Goal: Obtain resource: Download file/media

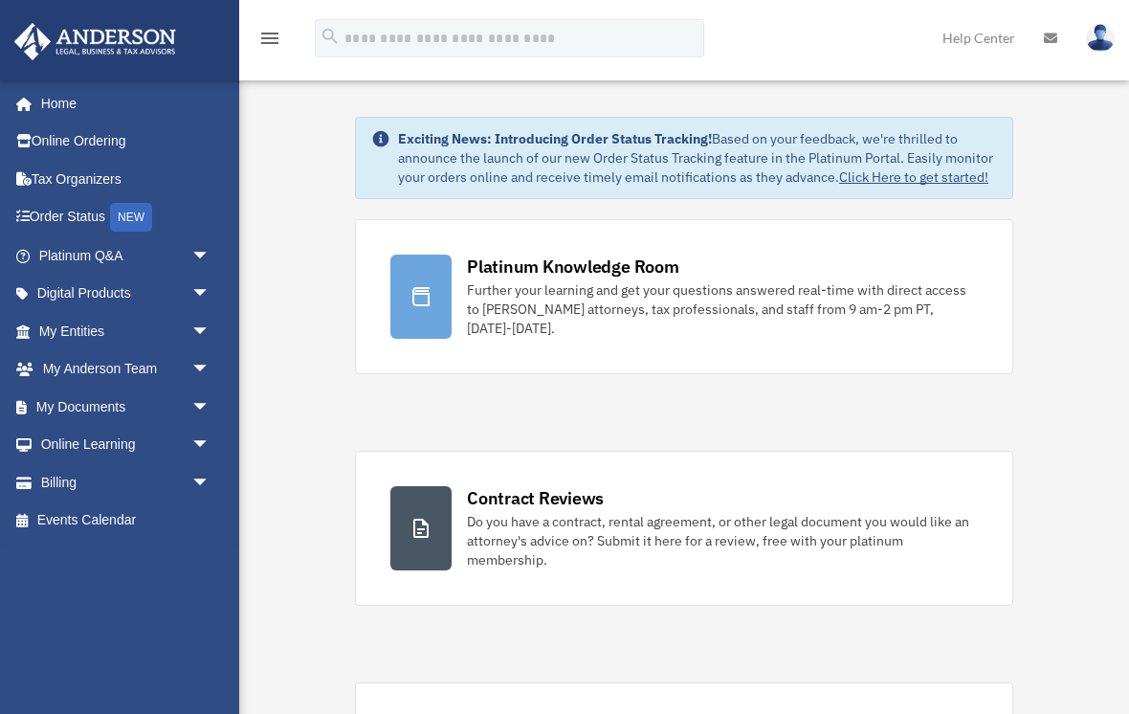
click at [44, 396] on link "My Documents arrow_drop_down" at bounding box center [126, 406] width 226 height 38
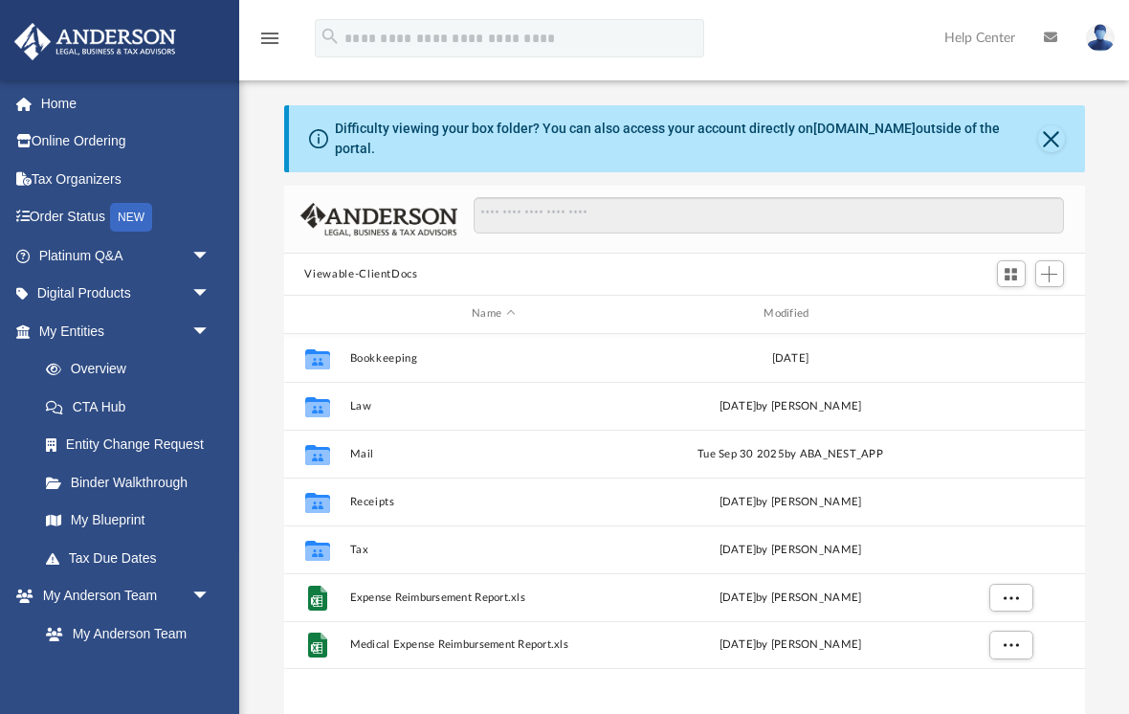
scroll to position [435, 801]
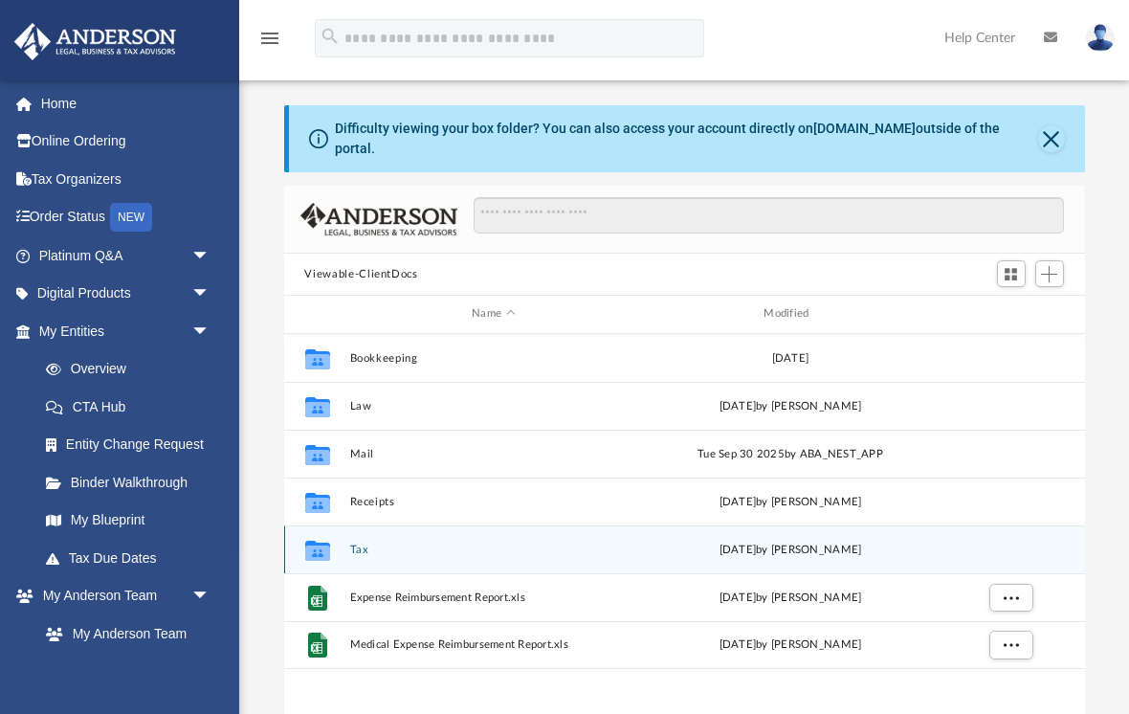
click at [386, 543] on button "Tax" at bounding box center [493, 549] width 288 height 12
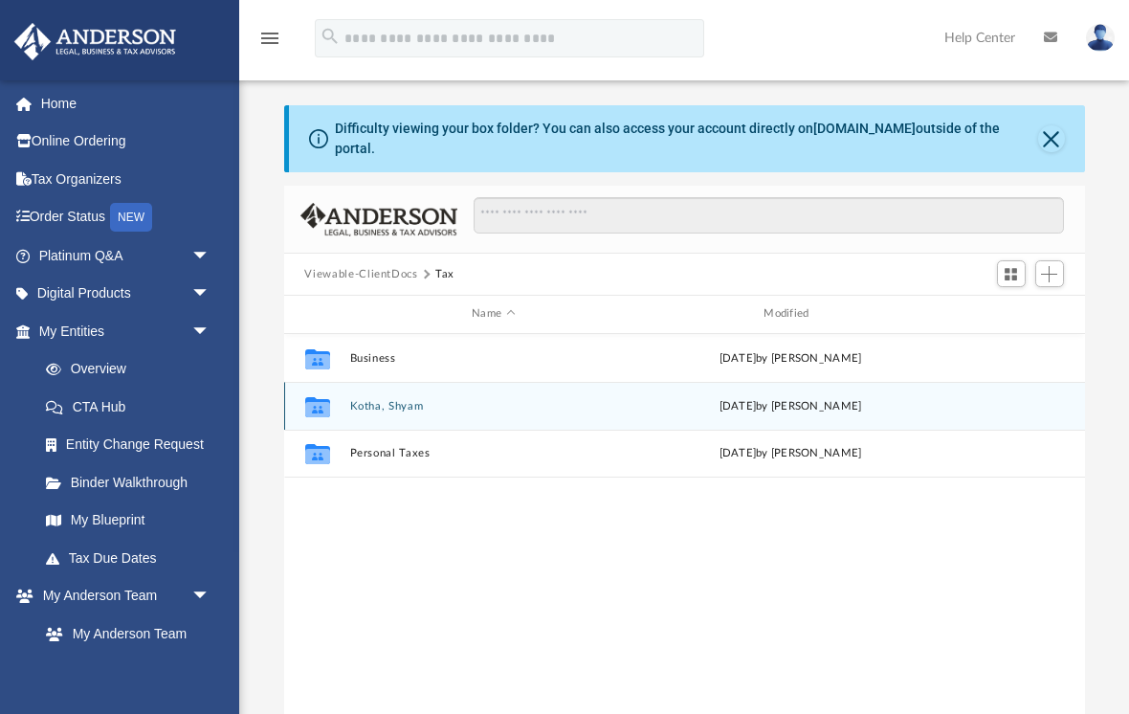
click at [440, 400] on button "Kotha, Shyam" at bounding box center [493, 406] width 288 height 12
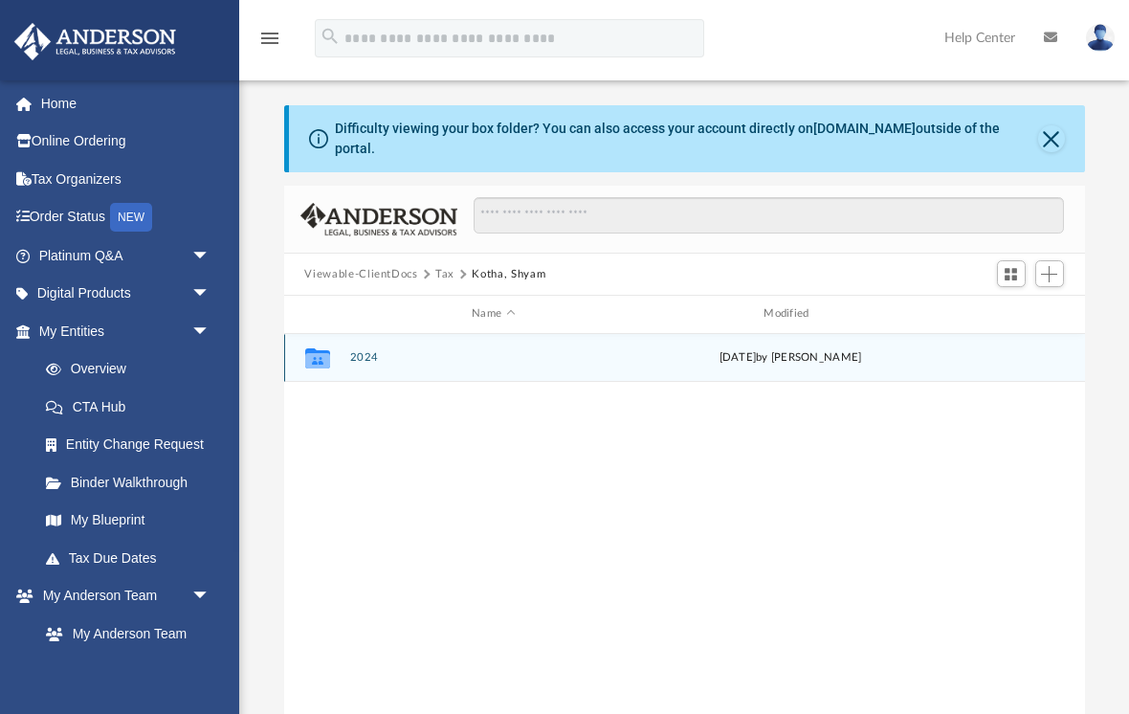
click at [481, 351] on button "2024" at bounding box center [493, 357] width 288 height 12
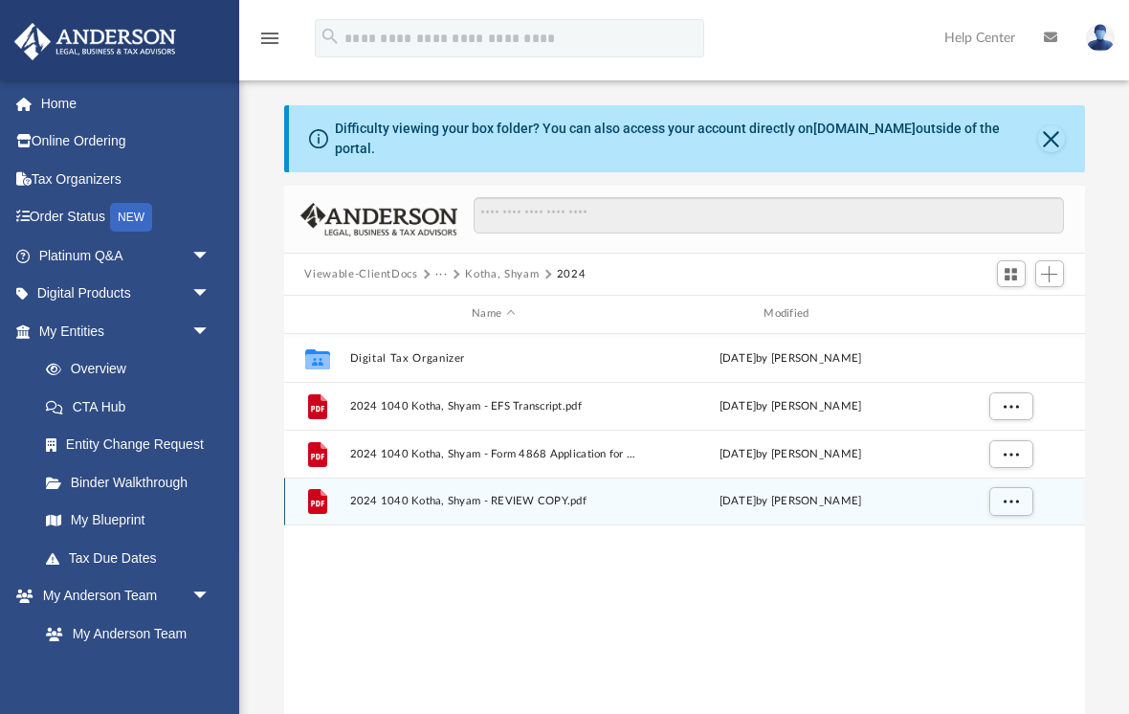
click at [551, 495] on span "2024 1040 Kotha, Shyam - REVIEW COPY.pdf" at bounding box center [493, 501] width 288 height 12
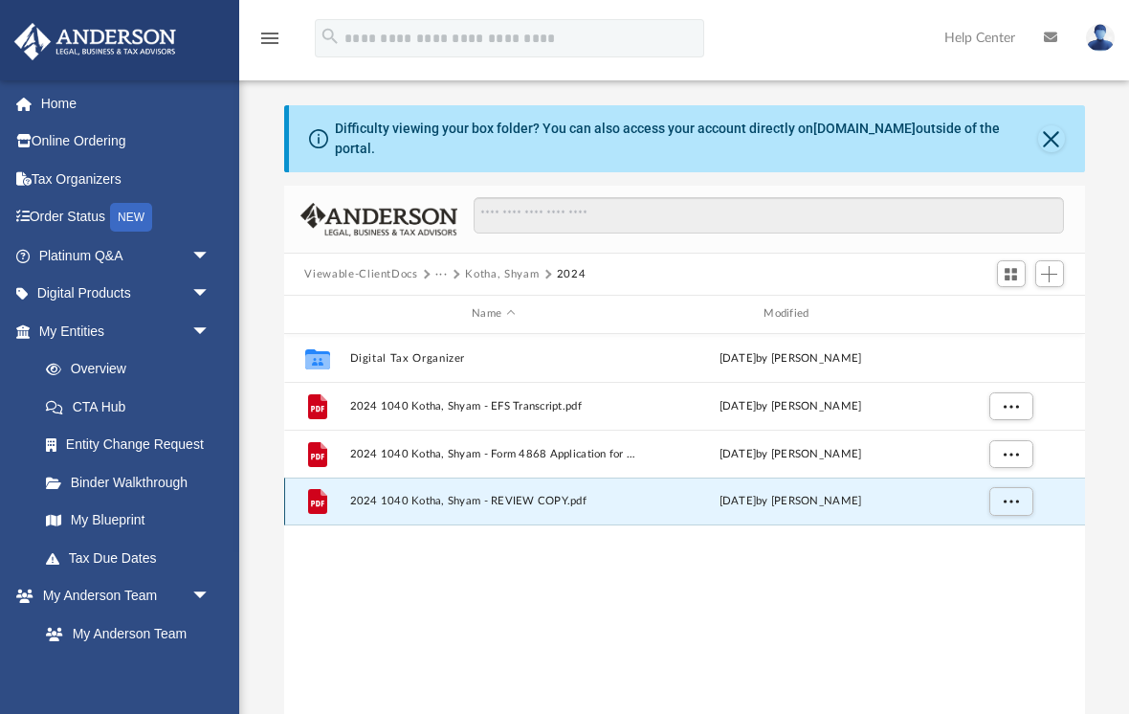
scroll to position [3, 0]
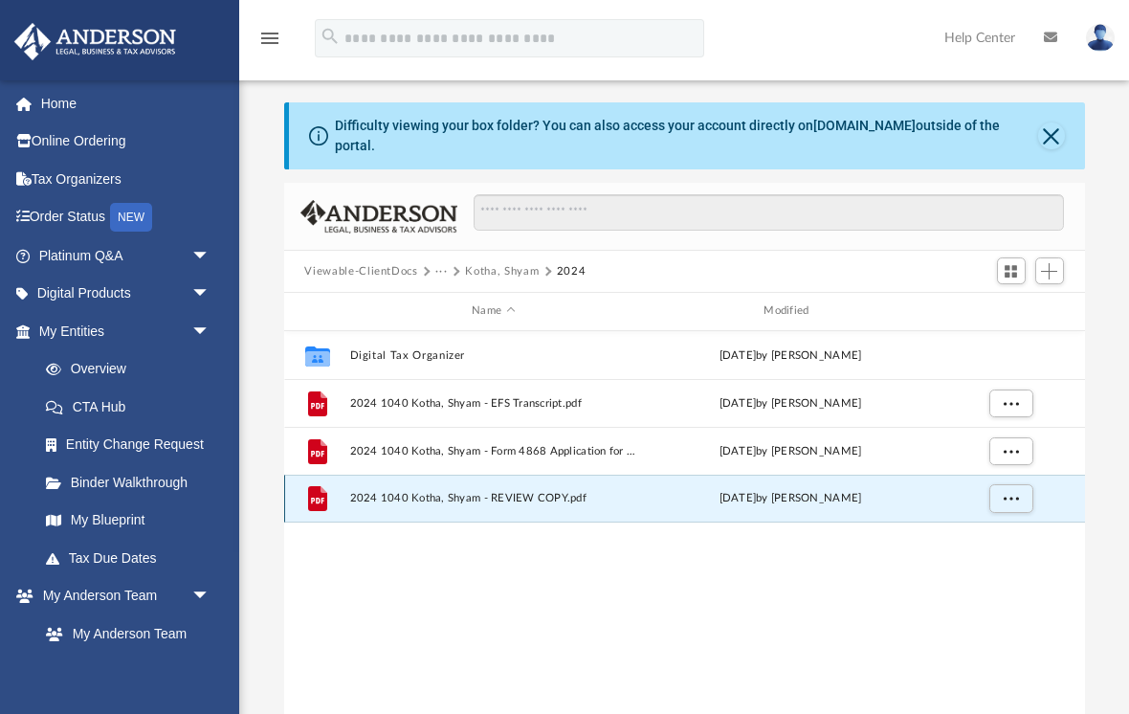
click at [998, 484] on button "More options" at bounding box center [1010, 498] width 44 height 29
click at [991, 517] on li "Preview" at bounding box center [992, 523] width 55 height 20
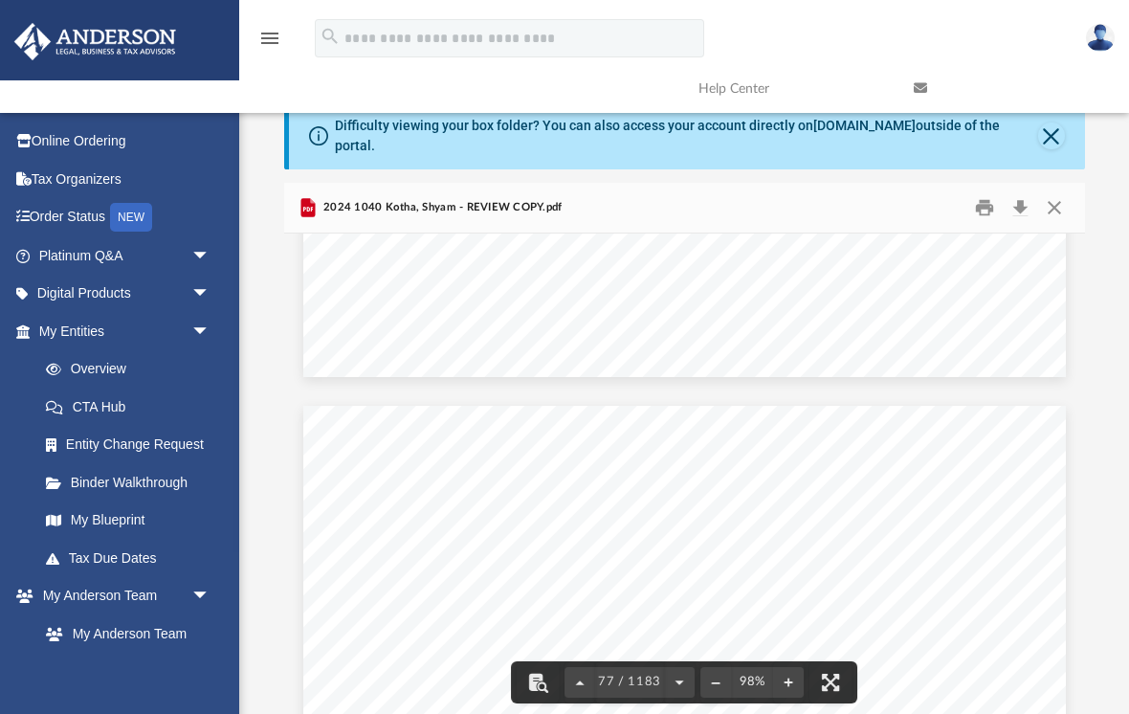
scroll to position [77018, 0]
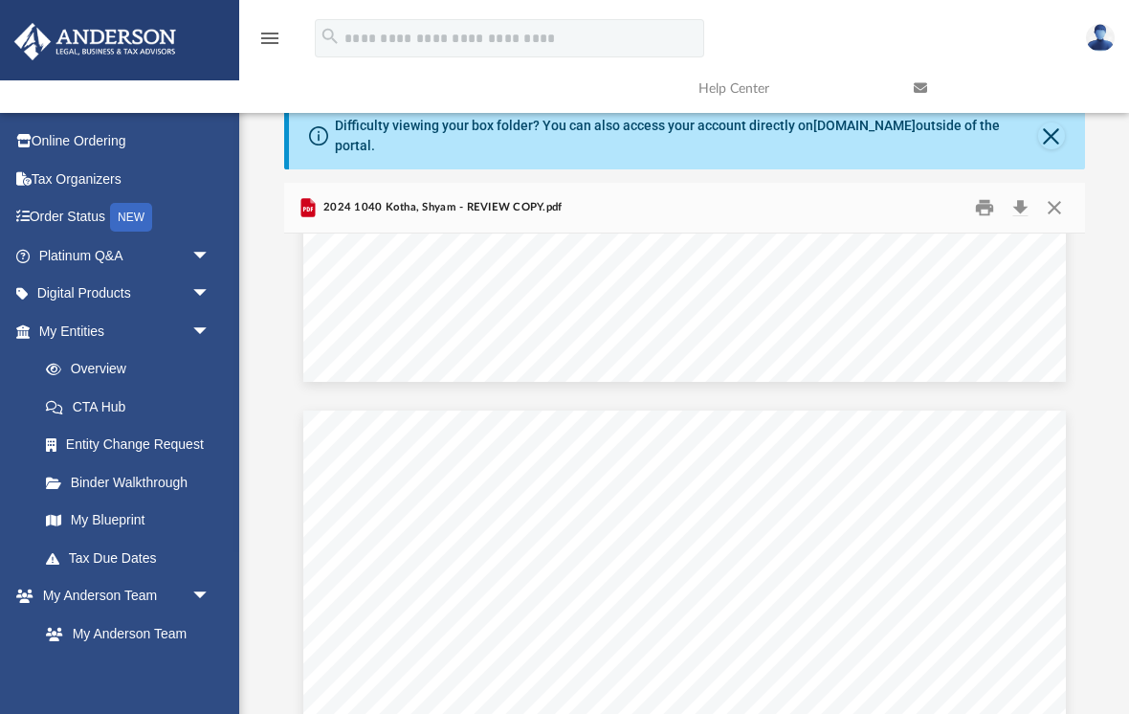
click at [1055, 128] on button "Close" at bounding box center [1051, 135] width 27 height 27
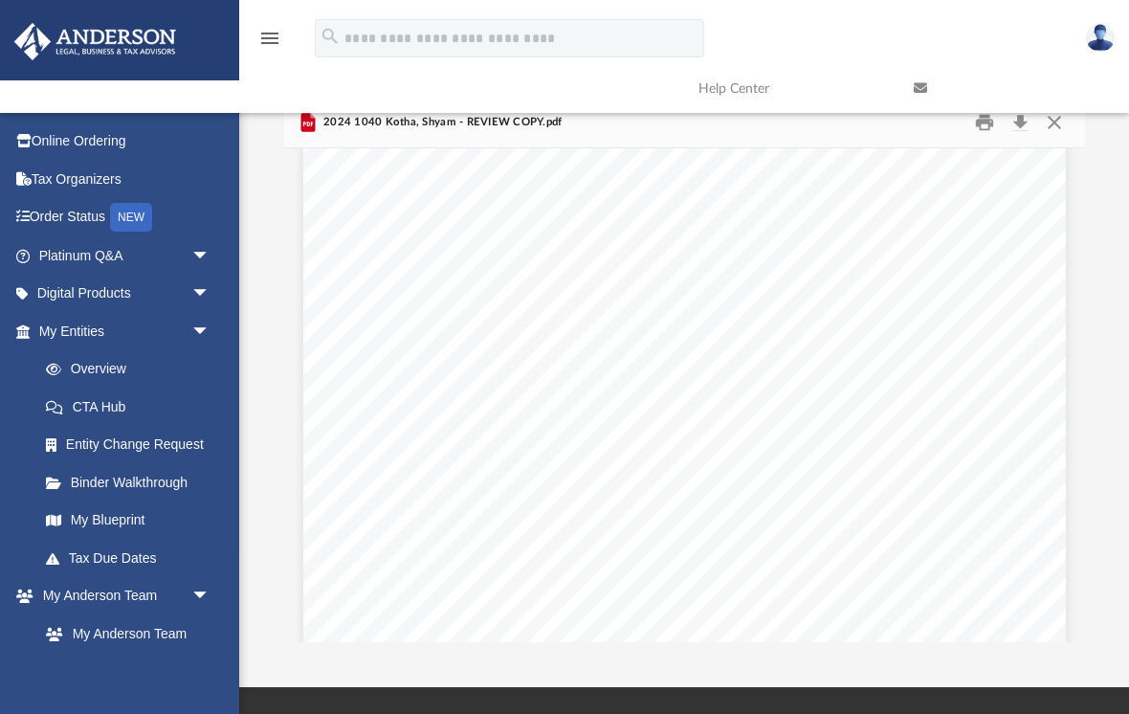
scroll to position [76298, 0]
click at [1056, 127] on button "Close" at bounding box center [1054, 123] width 34 height 30
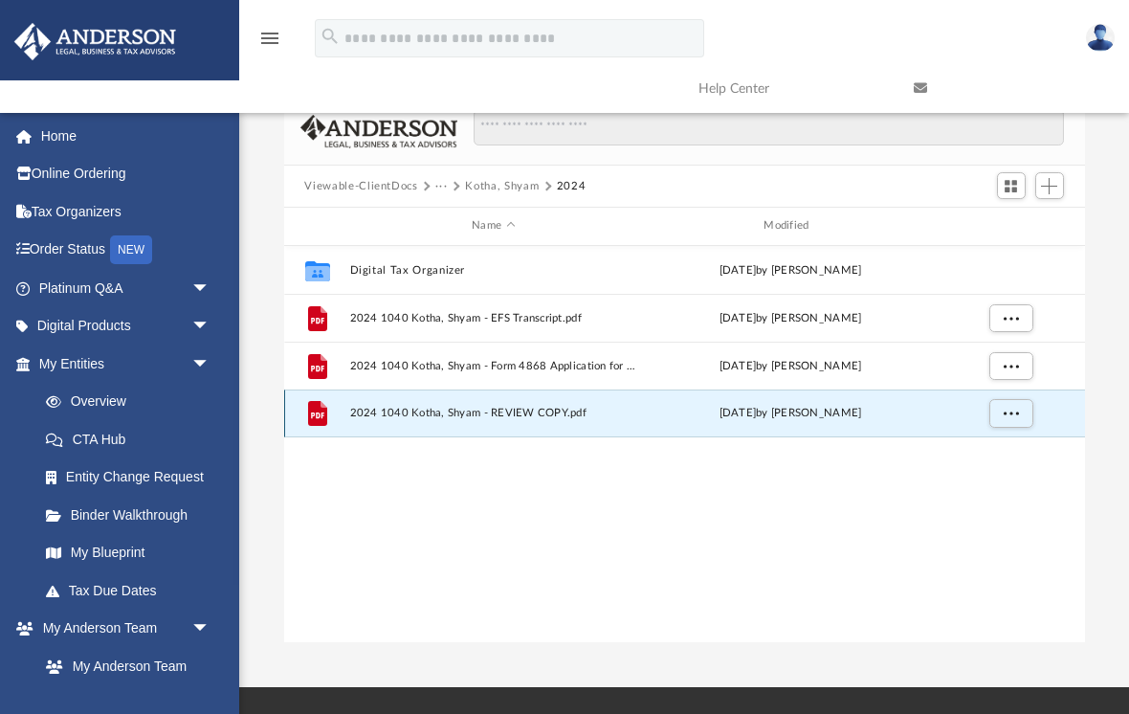
click at [1021, 412] on button "More options" at bounding box center [1010, 413] width 44 height 29
click at [1002, 443] on li "Preview" at bounding box center [992, 451] width 55 height 20
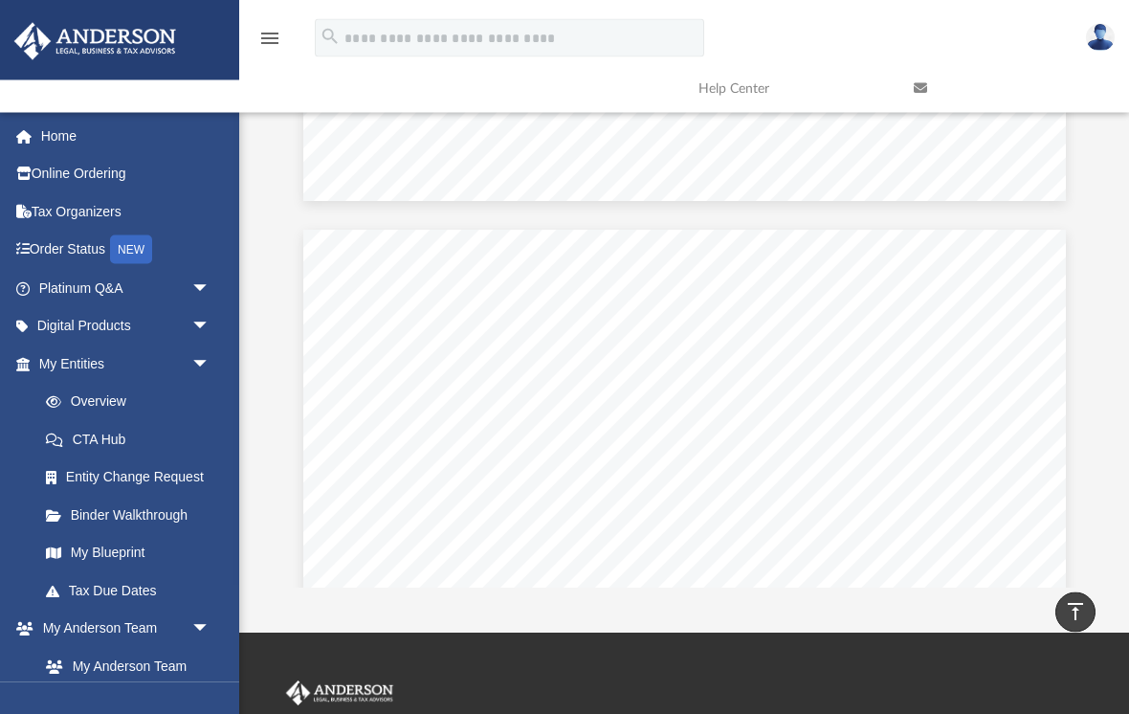
scroll to position [33, 0]
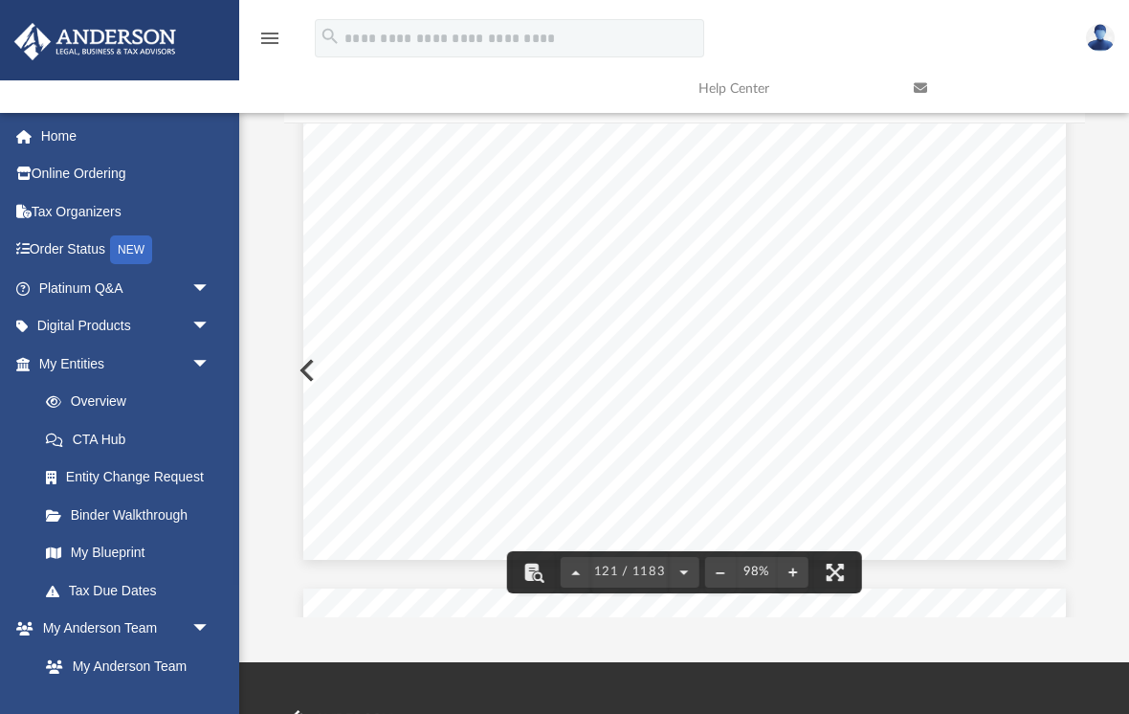
click at [533, 570] on button "File preview" at bounding box center [534, 572] width 42 height 42
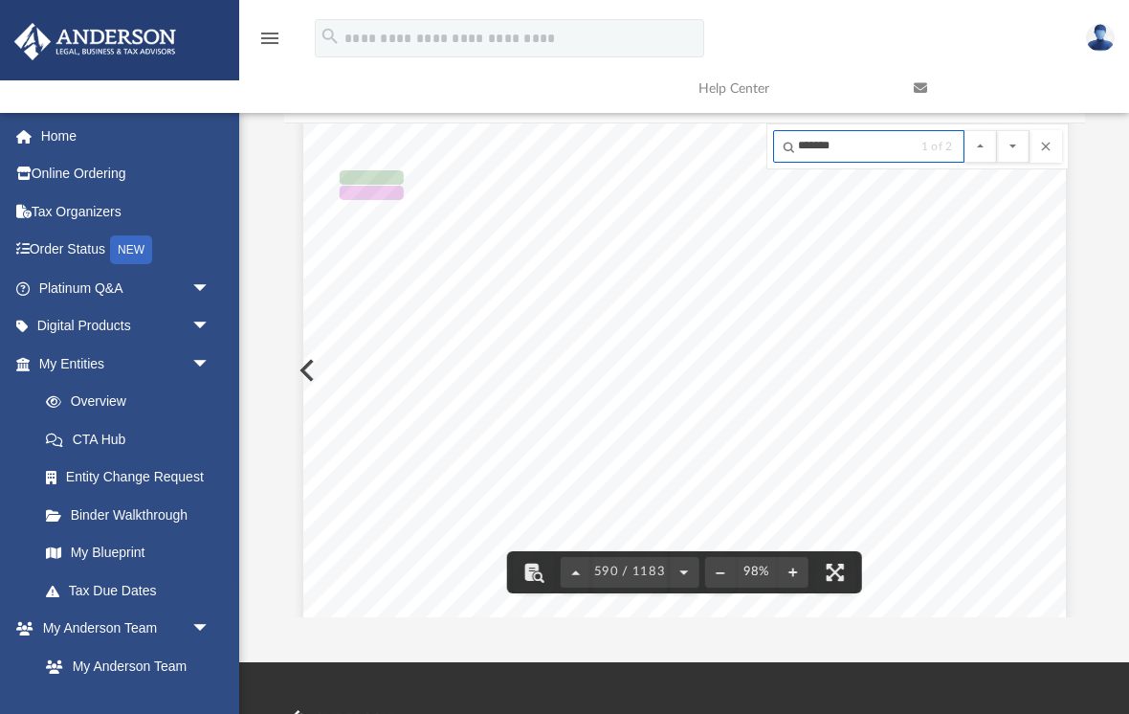
type input "*******"
click at [1010, 149] on button "File preview" at bounding box center [1013, 146] width 33 height 33
click at [975, 146] on button "File preview" at bounding box center [980, 146] width 33 height 33
click at [967, 148] on button "File preview" at bounding box center [980, 146] width 33 height 33
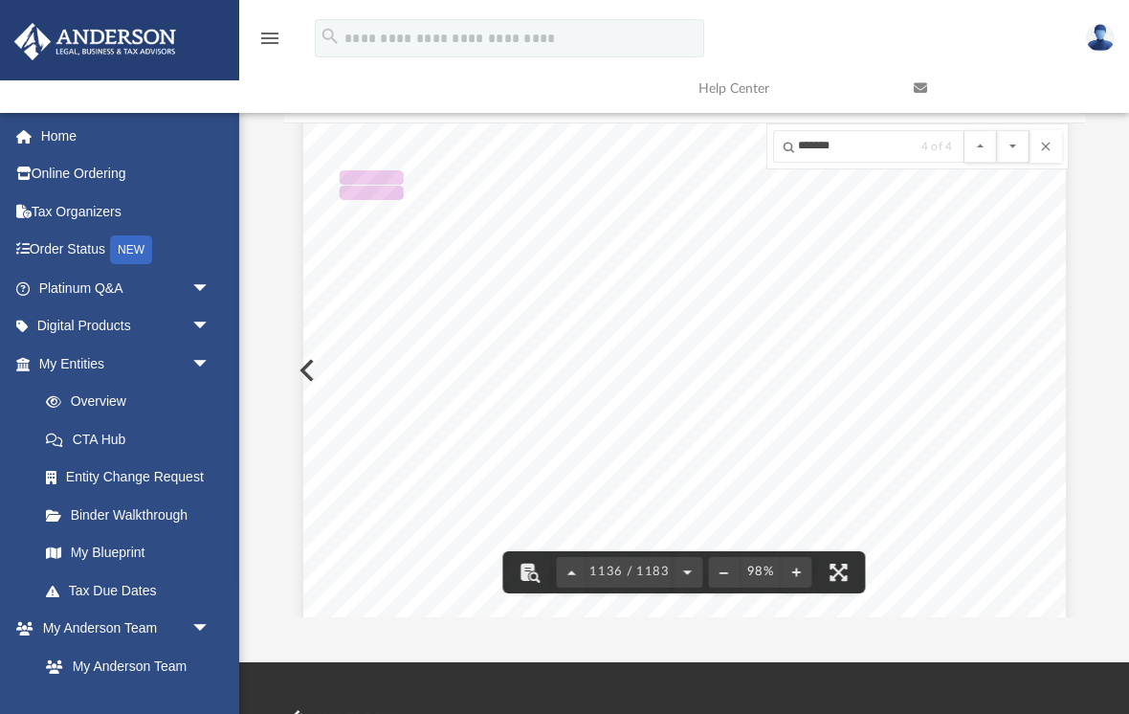
scroll to position [1152760, 0]
